Goal: Task Accomplishment & Management: Use online tool/utility

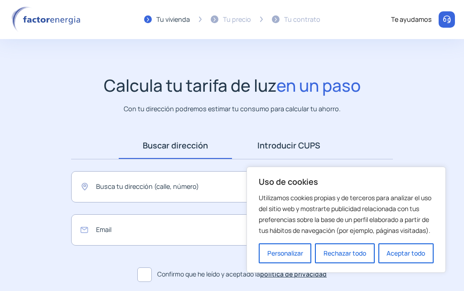
click at [299, 153] on link "Introducir CUPS" at bounding box center [288, 145] width 113 height 27
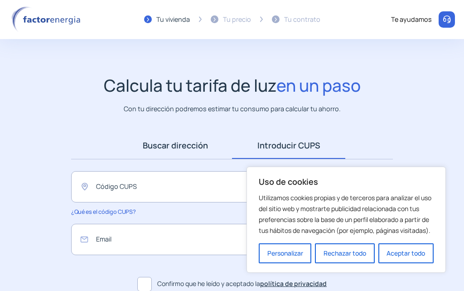
click at [188, 149] on link "Buscar dirección" at bounding box center [175, 145] width 113 height 27
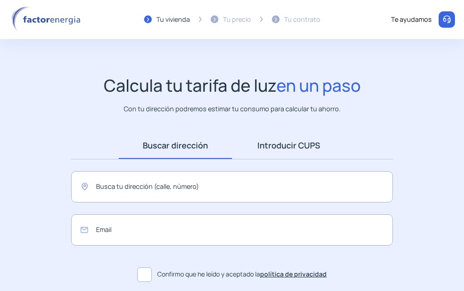
click at [285, 141] on link "Introducir CUPS" at bounding box center [288, 145] width 113 height 27
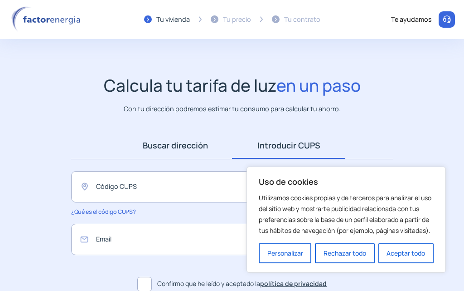
click at [204, 138] on link "Buscar dirección" at bounding box center [175, 145] width 113 height 27
